Goal: Task Accomplishment & Management: Use online tool/utility

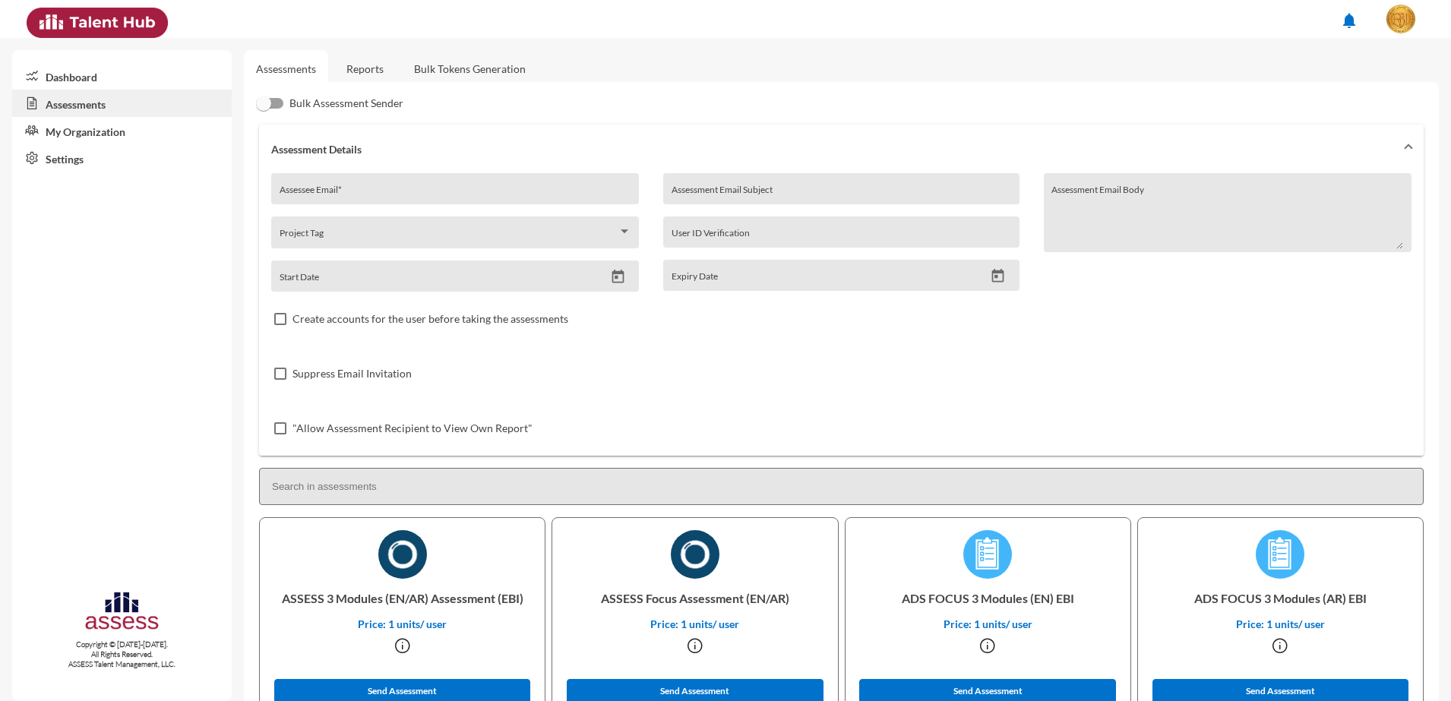
click at [476, 63] on link "Bulk Tokens Generation" at bounding box center [470, 68] width 136 height 37
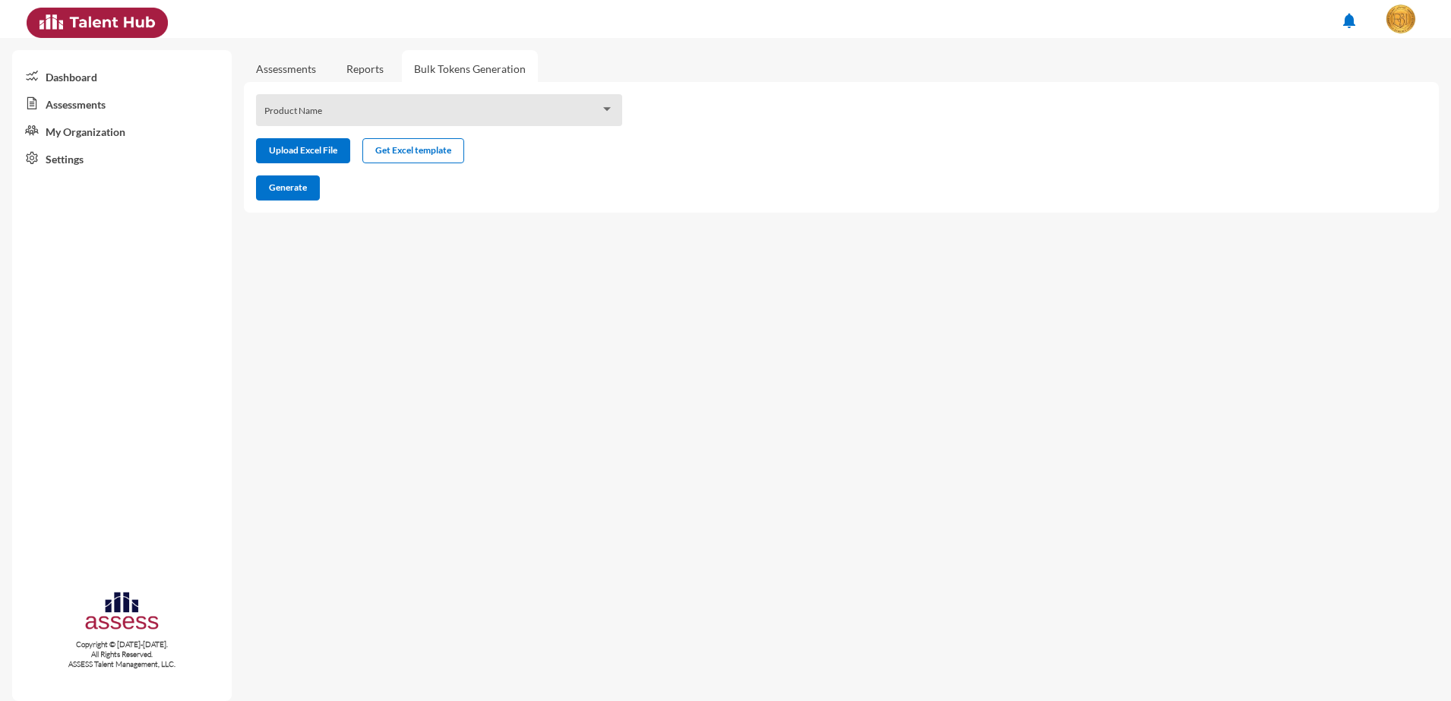
click at [365, 115] on span at bounding box center [432, 115] width 336 height 12
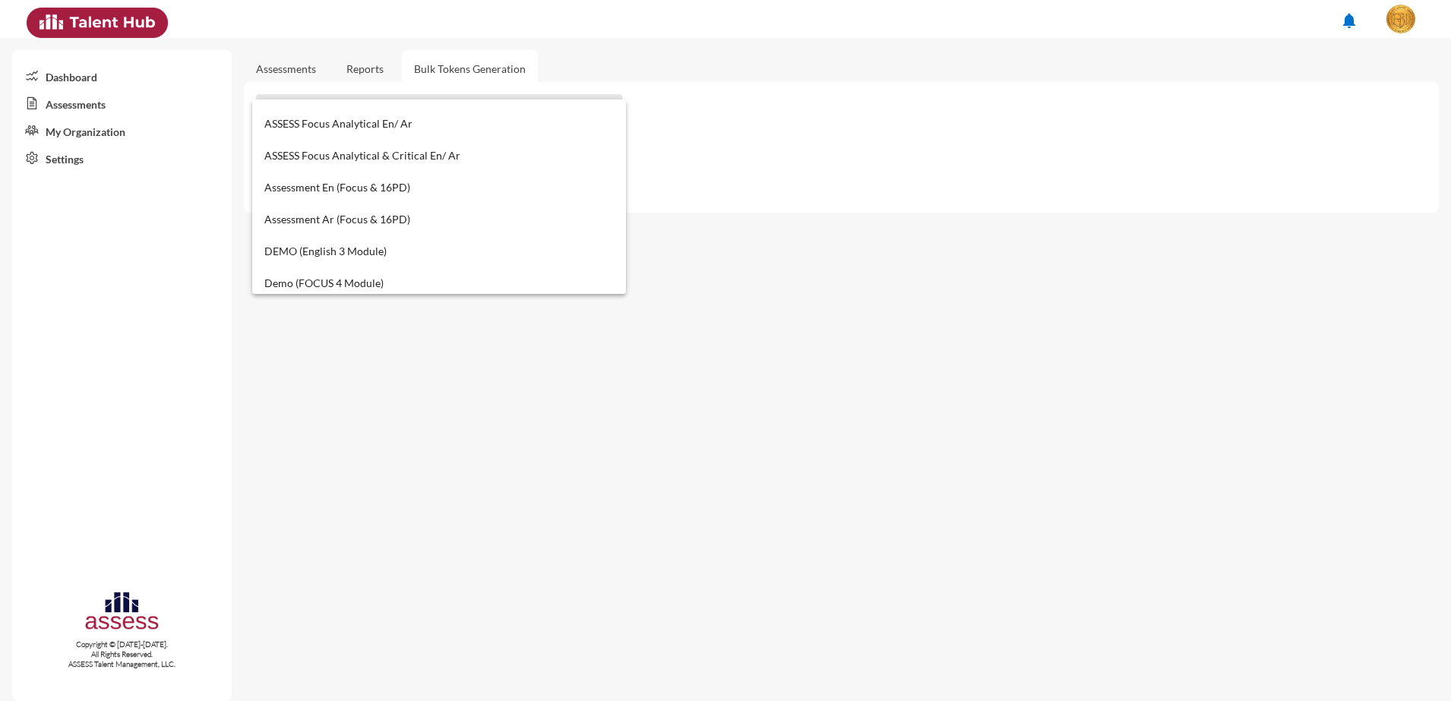
scroll to position [858, 0]
click at [305, 185] on span "Assessment En (Focus & 16PD)" at bounding box center [439, 182] width 350 height 32
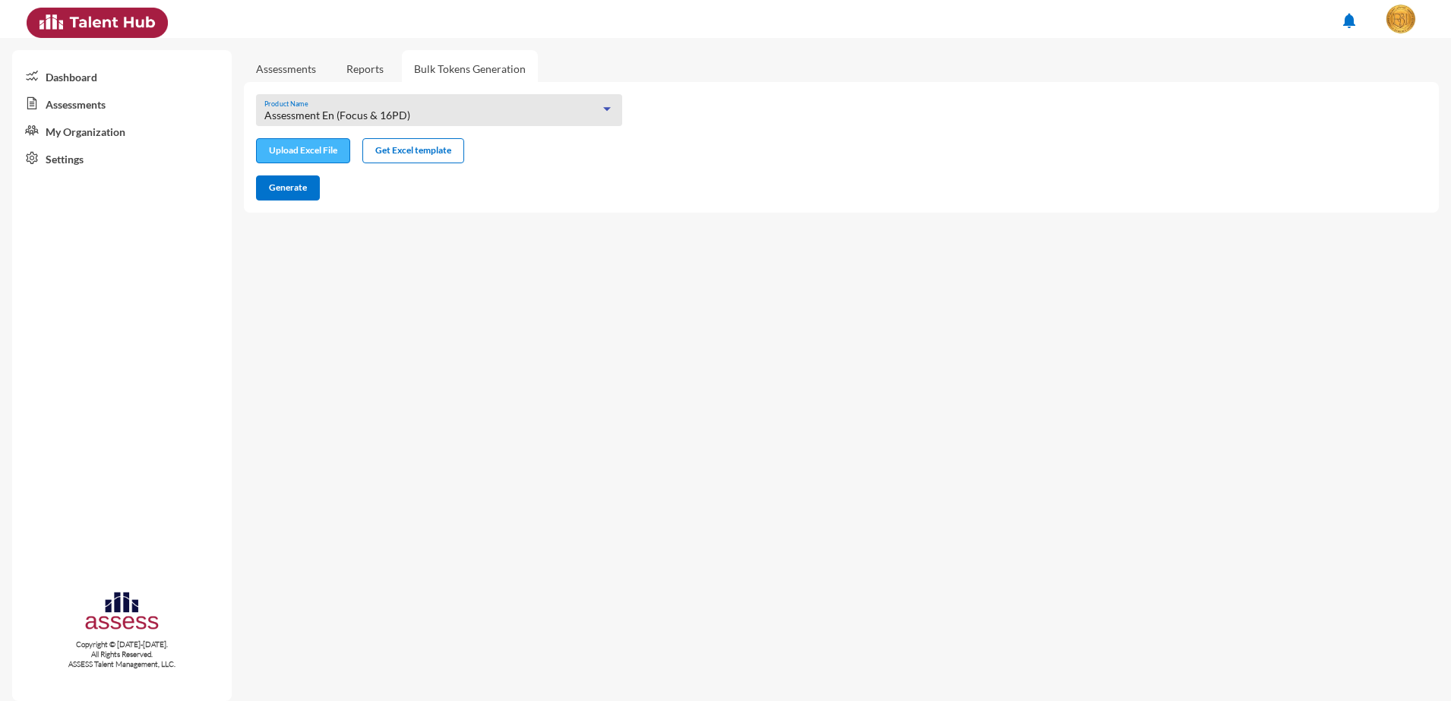
click at [314, 144] on input "file" at bounding box center [303, 152] width 93 height 16
click at [331, 150] on input "file" at bounding box center [303, 152] width 93 height 16
type input "C:\fakepath\excel (1).xlsx"
click at [299, 197] on button "Generate" at bounding box center [288, 187] width 64 height 25
click at [681, 434] on mat-sidenav-content "Assessments Reports Bulk Tokens Generation Assessment En (Focus & 16PD) Product…" at bounding box center [847, 369] width 1207 height 663
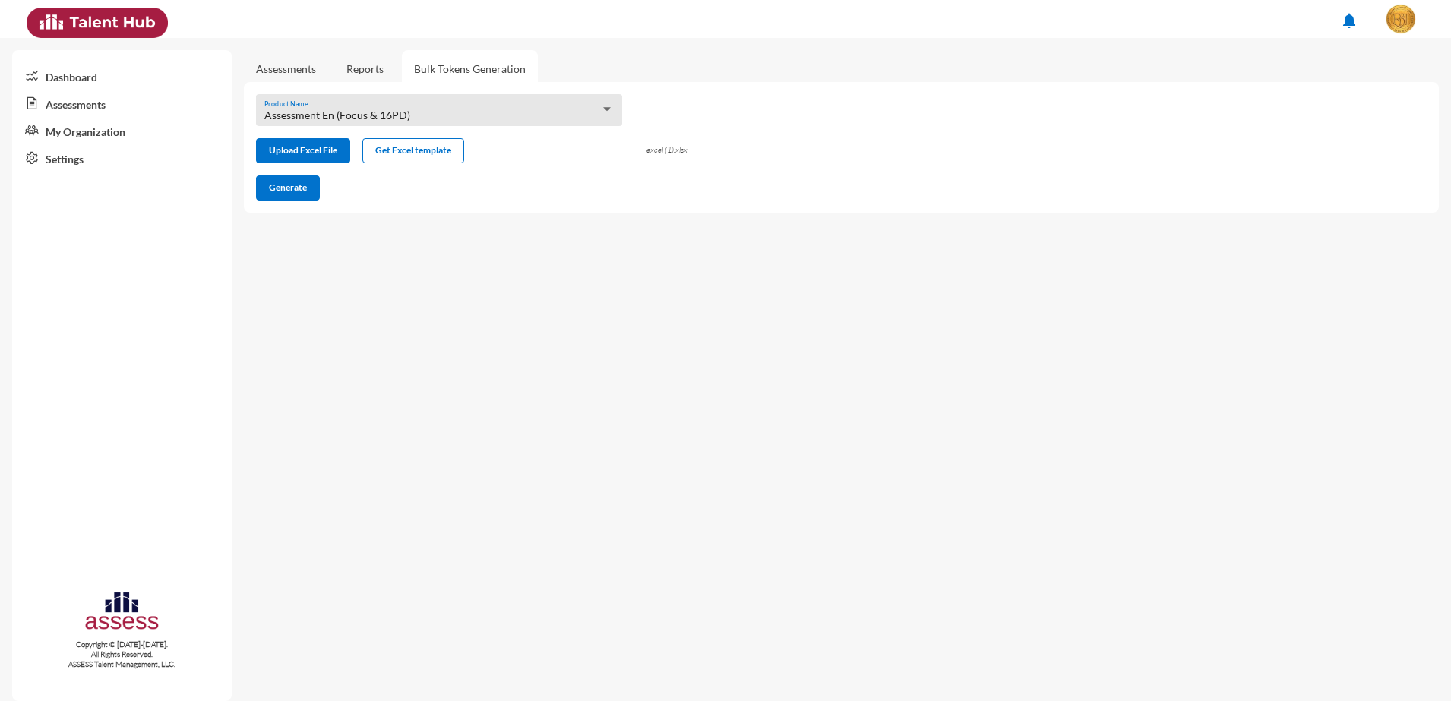
click at [520, 96] on div "Assessment En (Focus & 16PD) Product Name" at bounding box center [439, 110] width 366 height 32
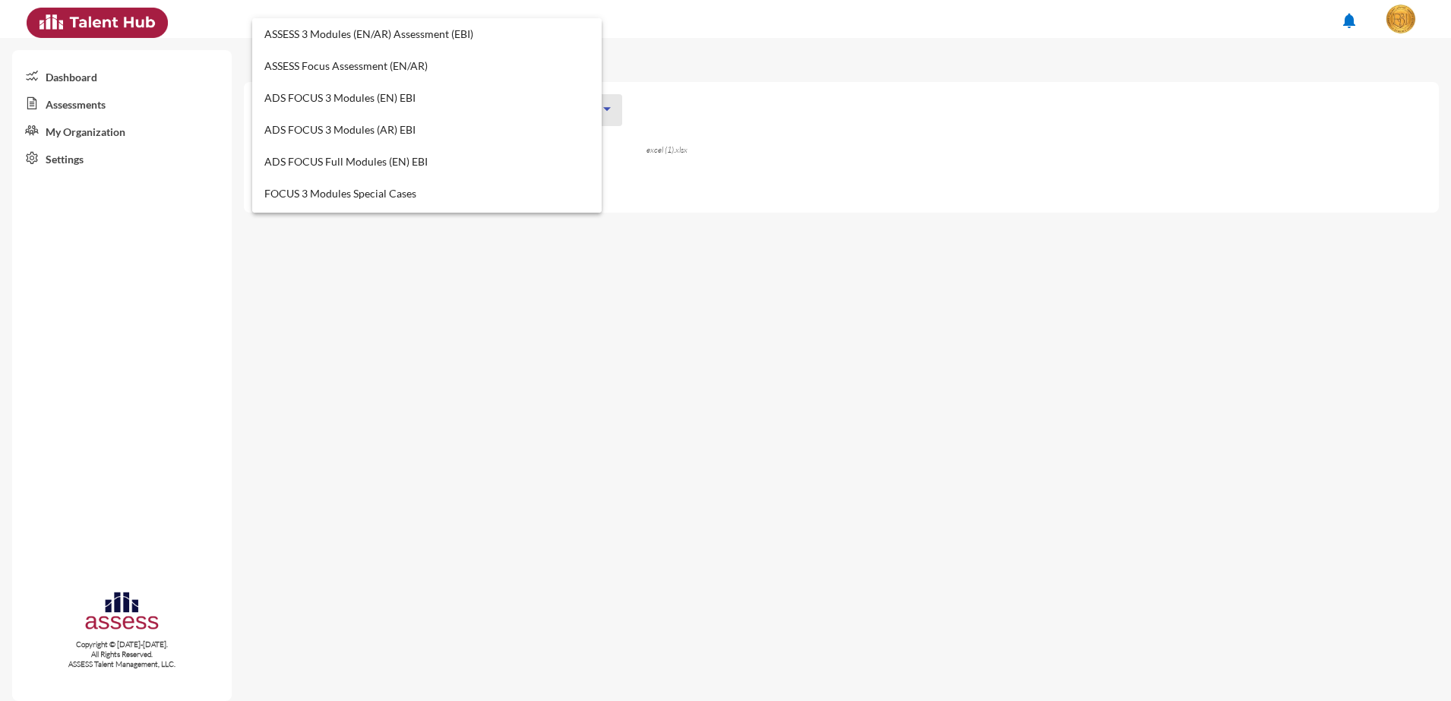
scroll to position [0, 0]
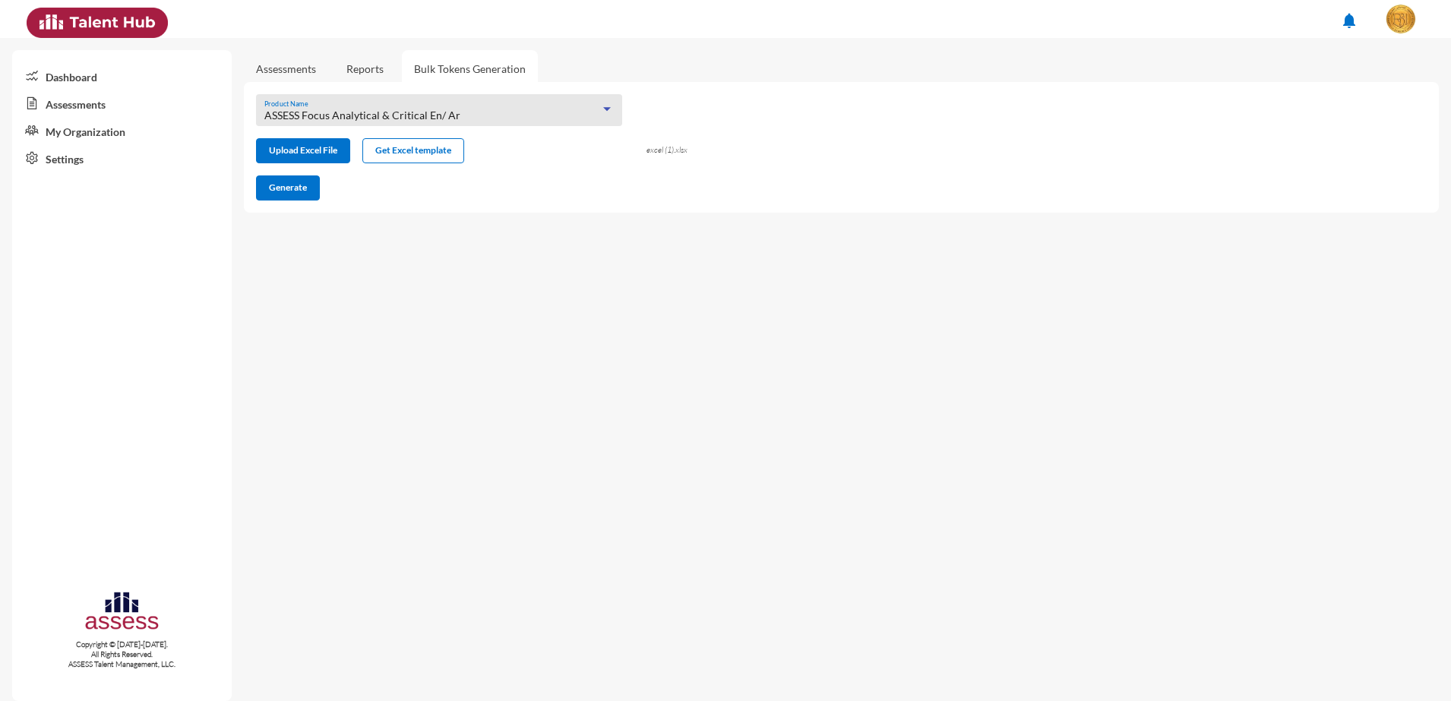
click at [511, 109] on div "ASSESS Focus Analytical & Critical En/ Ar" at bounding box center [432, 115] width 336 height 12
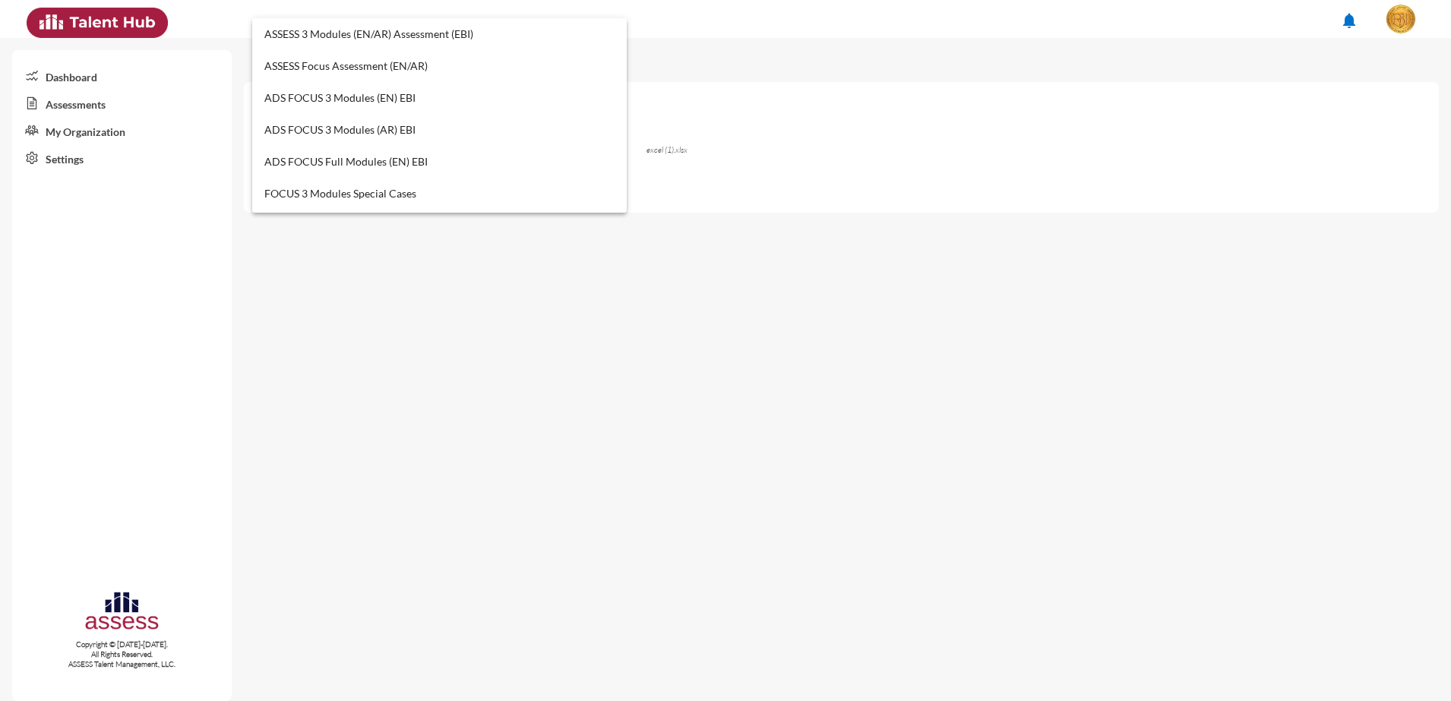
scroll to position [812, 0]
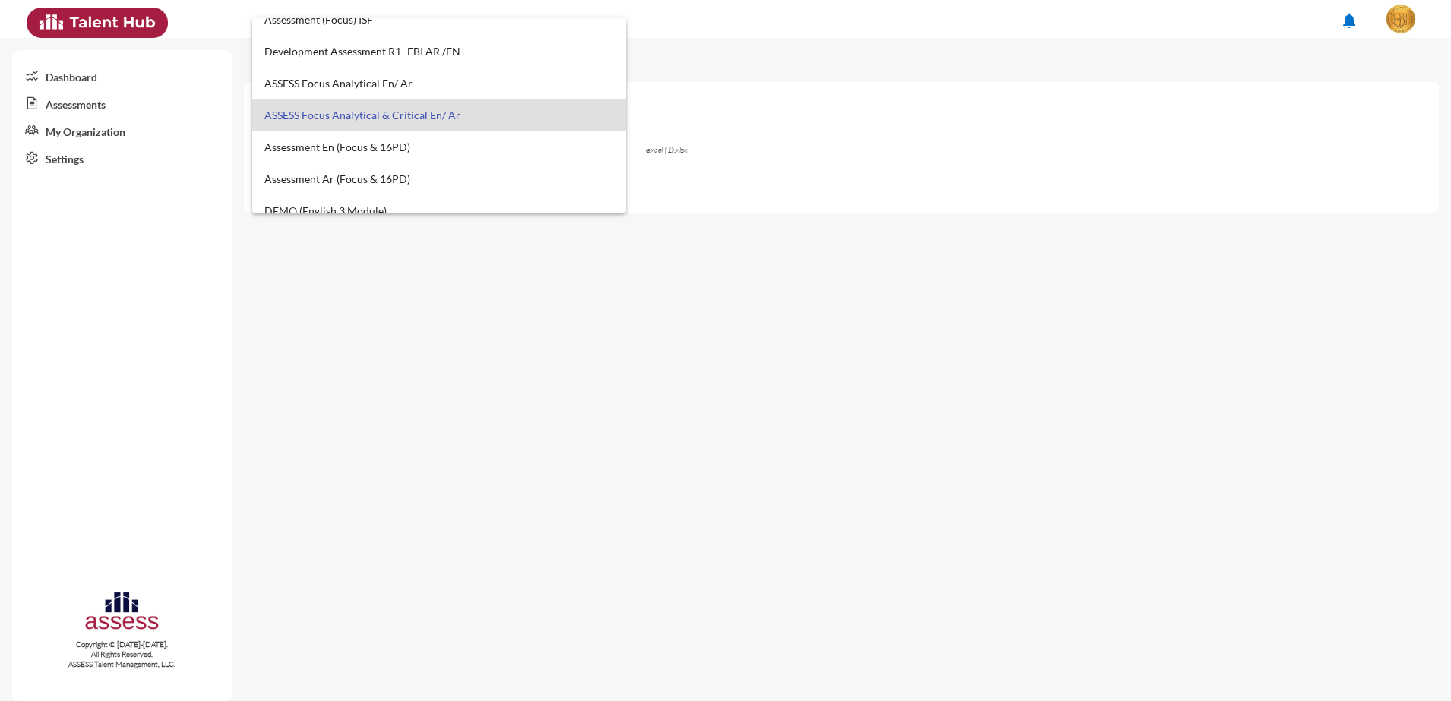
click at [548, 287] on div at bounding box center [725, 350] width 1451 height 701
